Goal: Check status: Check status

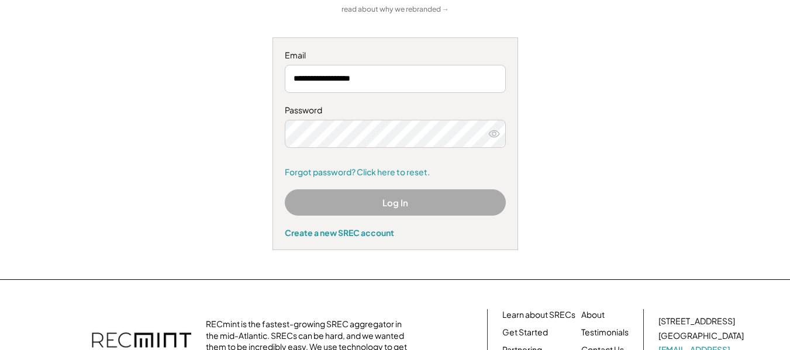
scroll to position [117, 0]
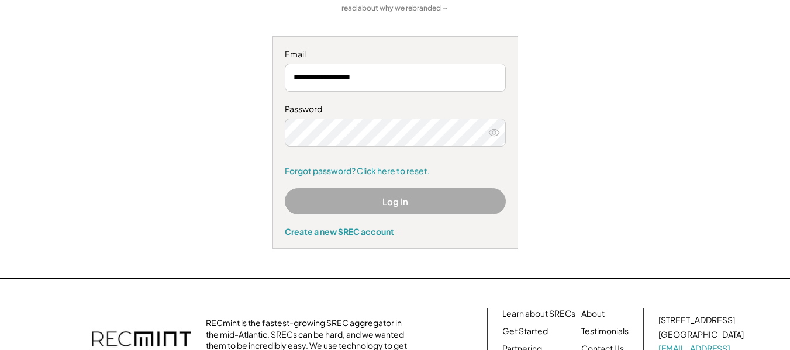
click at [440, 206] on button "Log In" at bounding box center [395, 201] width 221 height 26
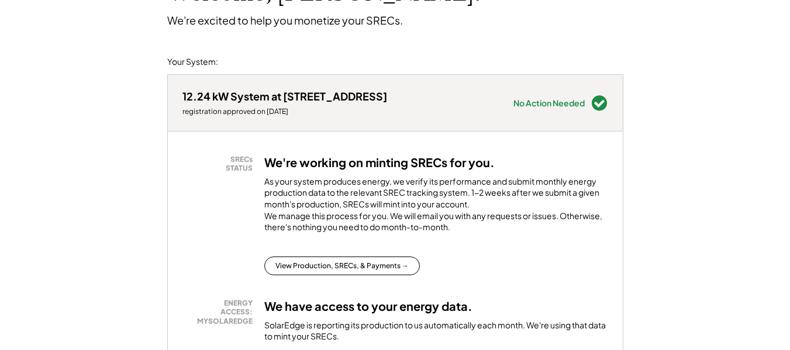
scroll to position [292, 0]
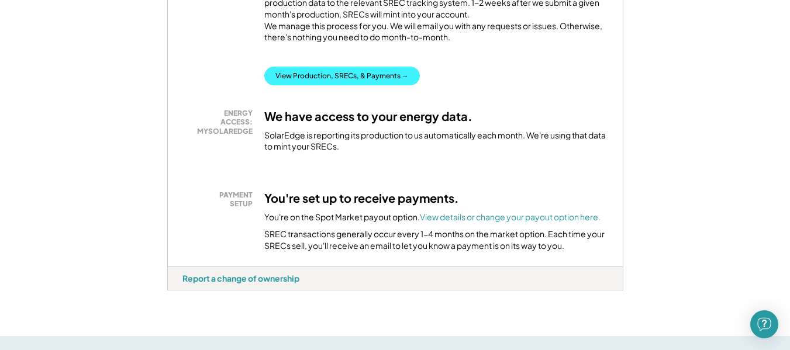
click at [364, 84] on button "View Production, SRECs, & Payments →" at bounding box center [342, 76] width 156 height 19
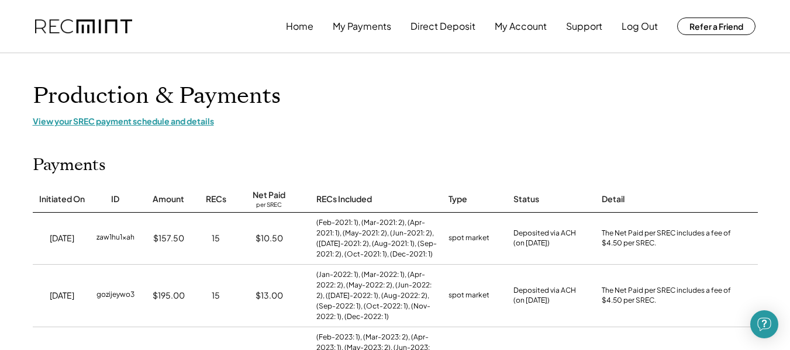
click at [158, 119] on div "View your SREC payment schedule and details" at bounding box center [395, 121] width 725 height 11
